Goal: Task Accomplishment & Management: Use online tool/utility

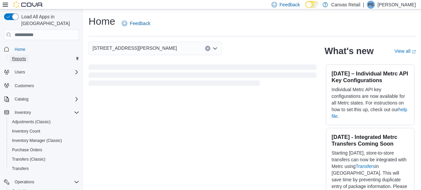
click at [21, 56] on span "Reports" at bounding box center [19, 58] width 14 height 5
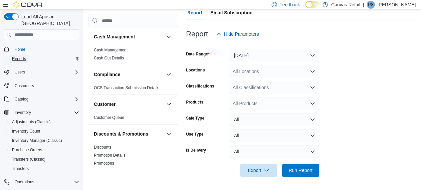
scroll to position [71, 0]
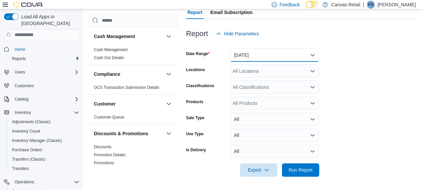
click at [261, 53] on button "[DATE]" at bounding box center [274, 54] width 89 height 13
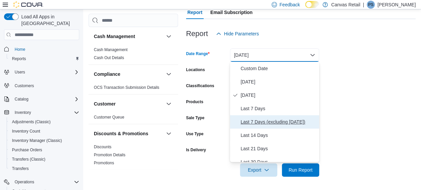
click at [294, 119] on span "Last 7 Days (excluding [DATE])" at bounding box center [279, 122] width 76 height 8
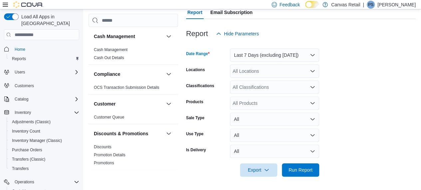
click at [262, 73] on div "All Locations" at bounding box center [274, 70] width 89 height 13
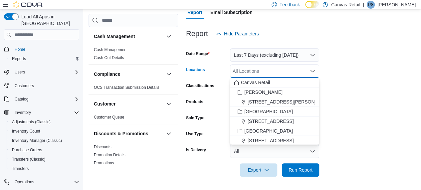
click at [288, 102] on span "[STREET_ADDRESS][PERSON_NAME]" at bounding box center [290, 101] width 85 height 7
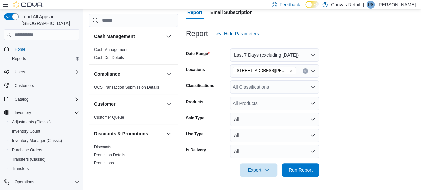
click at [349, 81] on form "Date Range Last 7 Days (excluding [DATE]) Locations [GEOGRAPHIC_DATA][PERSON_NA…" at bounding box center [301, 108] width 230 height 136
click at [276, 85] on div "All Classifications" at bounding box center [274, 86] width 89 height 13
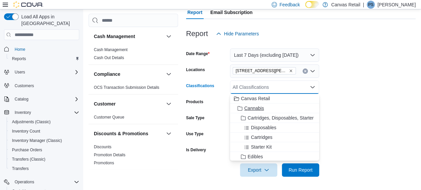
click at [261, 109] on span "Cannabis" at bounding box center [254, 108] width 20 height 7
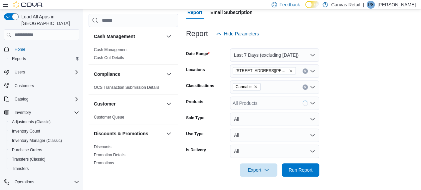
click at [353, 78] on form "Date Range Last 7 Days (excluding [DATE]) Locations [GEOGRAPHIC_DATA][PERSON_NA…" at bounding box center [301, 108] width 230 height 136
click at [295, 172] on span "Run Report" at bounding box center [301, 169] width 24 height 7
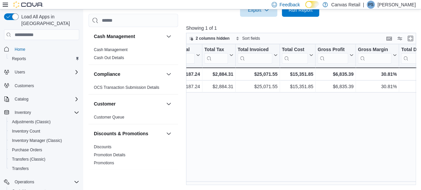
scroll to position [0, 272]
click at [308, 130] on div "Location Click to view column header actions Invoices Sold Click to view column…" at bounding box center [302, 114] width 232 height 141
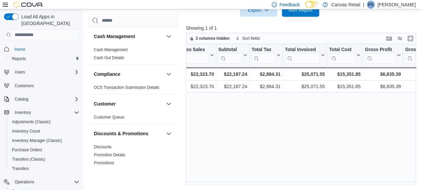
scroll to position [0, 226]
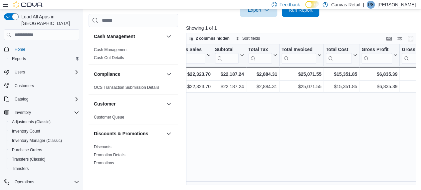
click at [268, 137] on div "Location Click to view column header actions Invoices Sold Click to view column…" at bounding box center [302, 114] width 232 height 141
click at [343, 150] on div "Location Click to view column header actions Invoices Sold Click to view column…" at bounding box center [302, 114] width 232 height 141
